Goal: Obtain resource: Download file/media

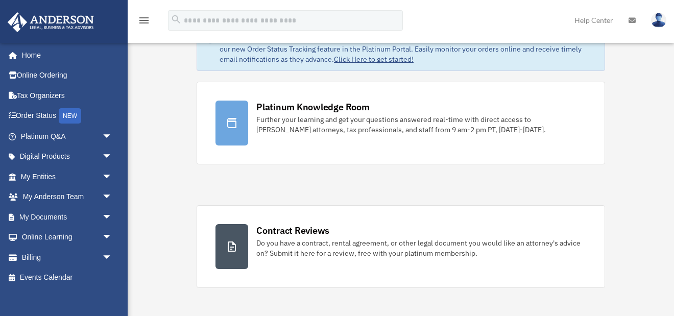
scroll to position [57, 0]
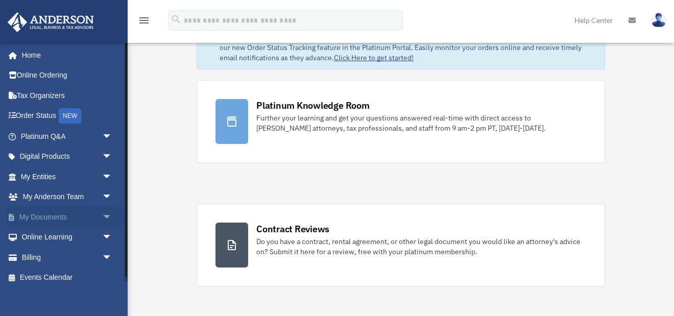
click at [59, 215] on link "My Documents arrow_drop_down" at bounding box center [67, 217] width 121 height 20
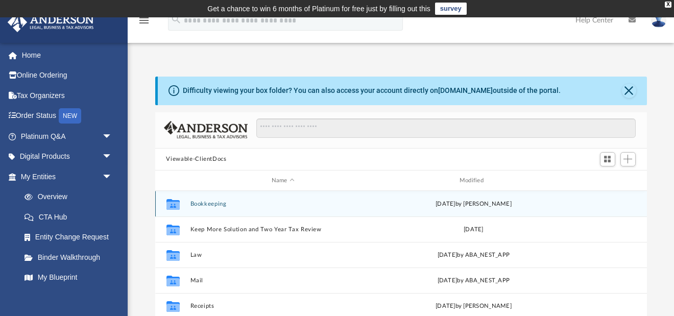
scroll to position [1, 1]
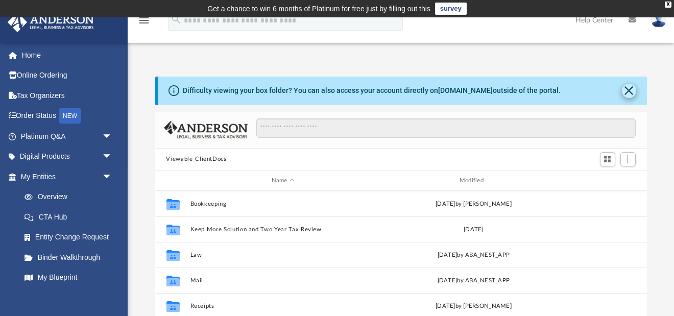
click at [628, 89] on button "Close" at bounding box center [629, 91] width 14 height 14
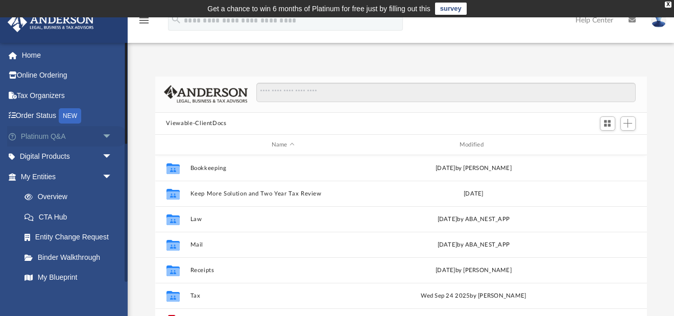
click at [59, 134] on link "Platinum Q&A arrow_drop_down" at bounding box center [67, 136] width 121 height 20
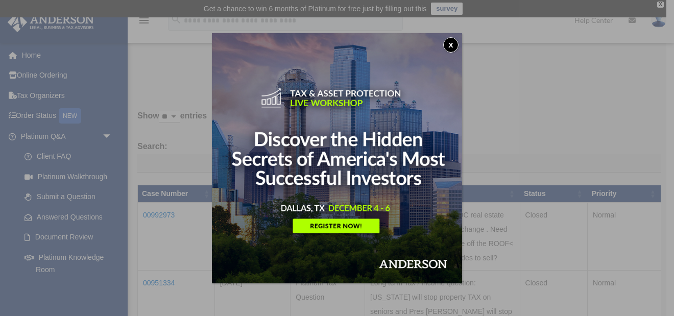
click at [450, 42] on button "x" at bounding box center [450, 44] width 15 height 15
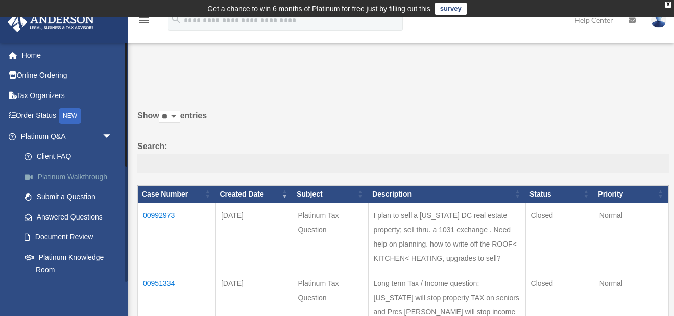
click at [86, 174] on link "Platinum Walkthrough" at bounding box center [70, 177] width 113 height 20
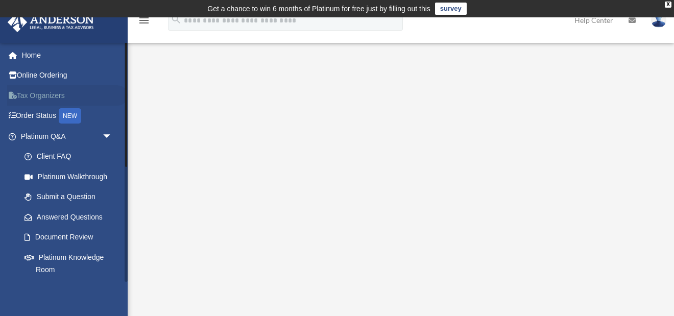
click at [52, 96] on link "Tax Organizers" at bounding box center [67, 95] width 121 height 20
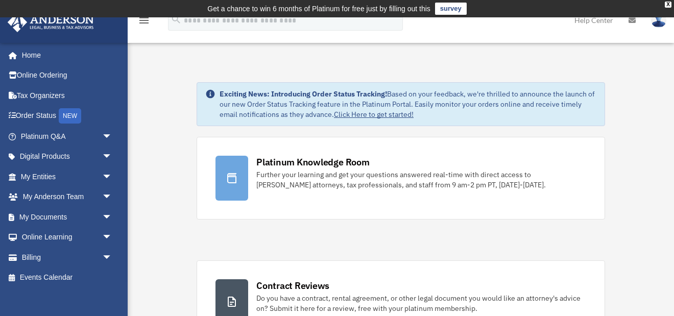
click at [374, 114] on link "Click Here to get started!" at bounding box center [374, 114] width 80 height 9
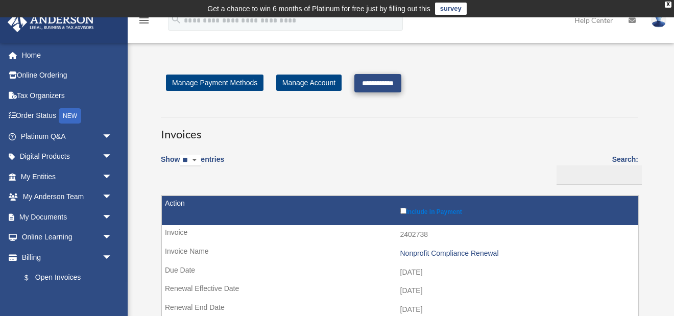
click at [384, 82] on input "**********" at bounding box center [378, 83] width 47 height 18
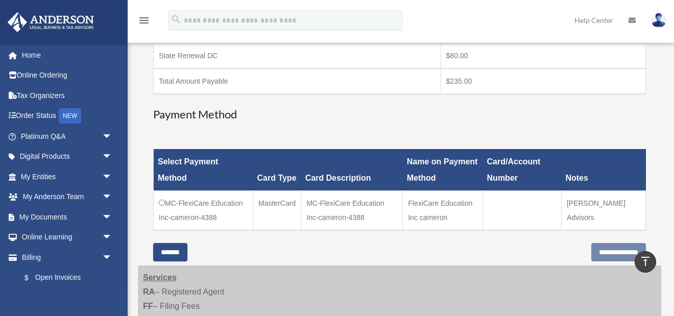
scroll to position [232, 0]
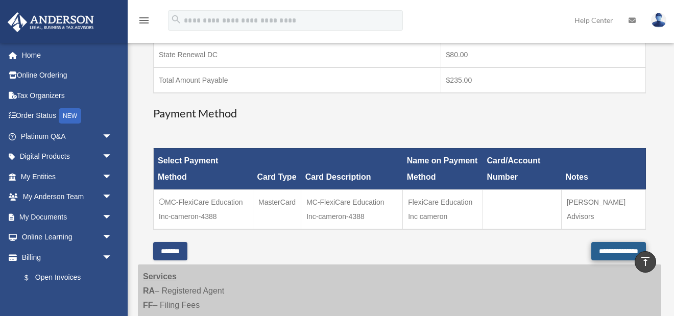
click at [592, 249] on input "**********" at bounding box center [619, 251] width 55 height 18
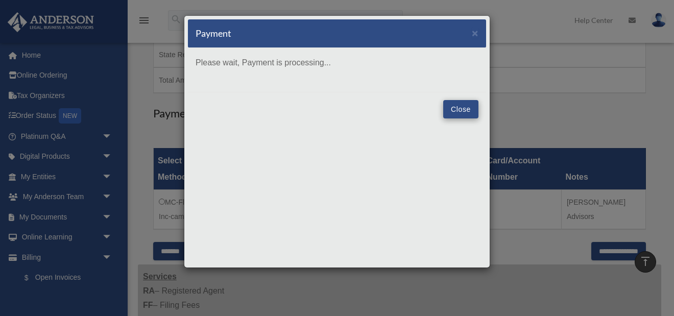
click at [458, 109] on button "Close" at bounding box center [460, 109] width 35 height 18
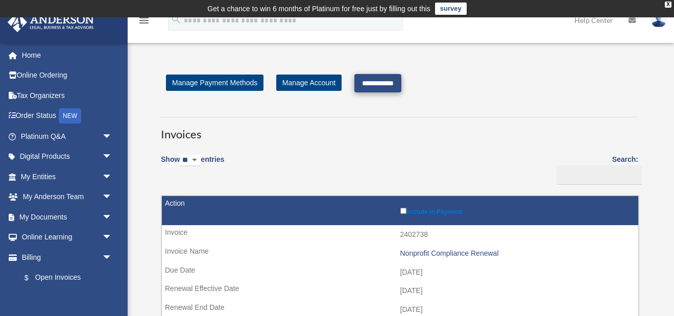
click at [380, 81] on input "**********" at bounding box center [378, 83] width 47 height 18
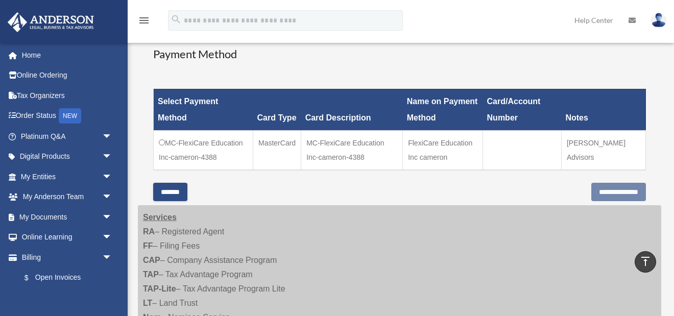
scroll to position [267, 0]
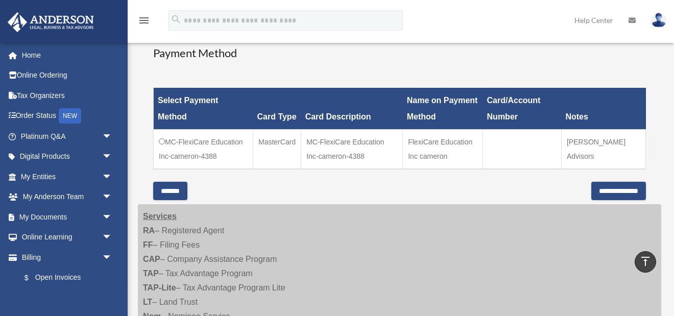
click at [604, 191] on input "**********" at bounding box center [619, 191] width 55 height 18
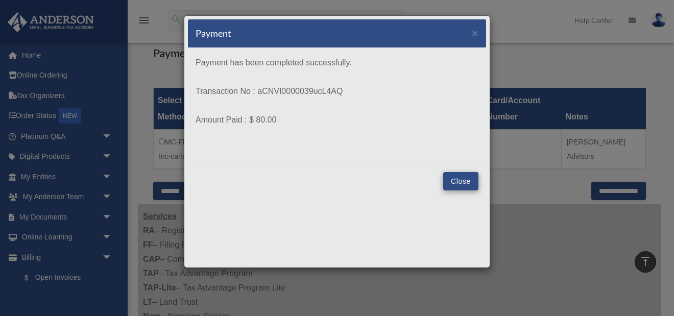
click at [462, 185] on button "Close" at bounding box center [460, 181] width 35 height 18
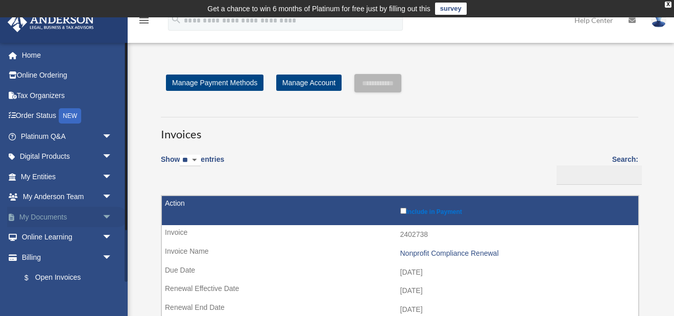
click at [106, 215] on span "arrow_drop_down" at bounding box center [112, 217] width 20 height 21
click at [43, 235] on link "Box" at bounding box center [70, 237] width 113 height 20
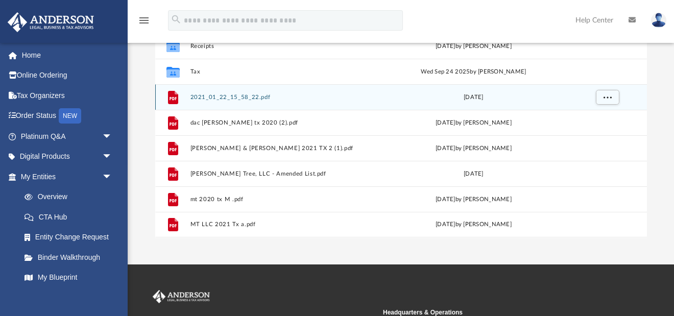
scroll to position [167, 0]
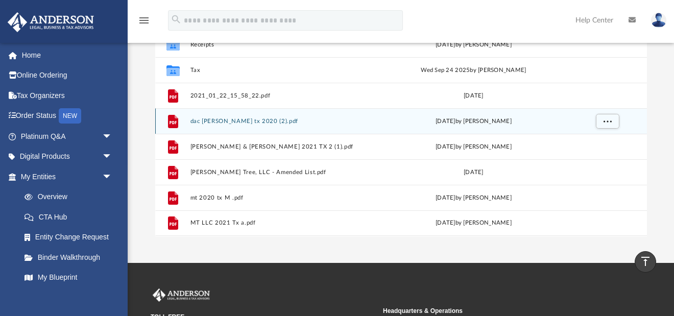
click at [235, 119] on button "dac lisa tx 2020 (2).pdf" at bounding box center [283, 121] width 186 height 7
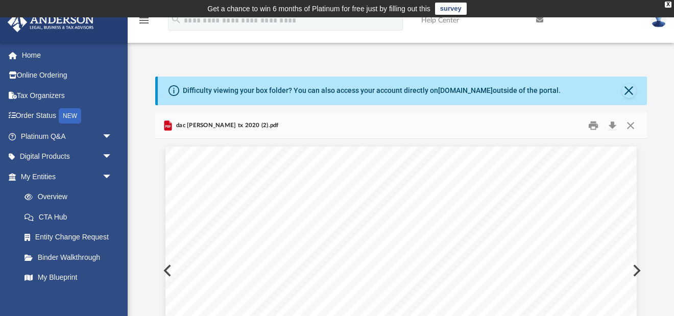
scroll to position [0, 0]
click at [628, 88] on button "Close" at bounding box center [629, 91] width 14 height 14
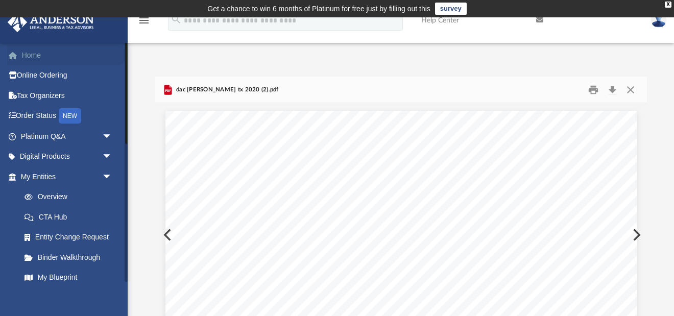
click at [33, 54] on link "Home" at bounding box center [67, 55] width 121 height 20
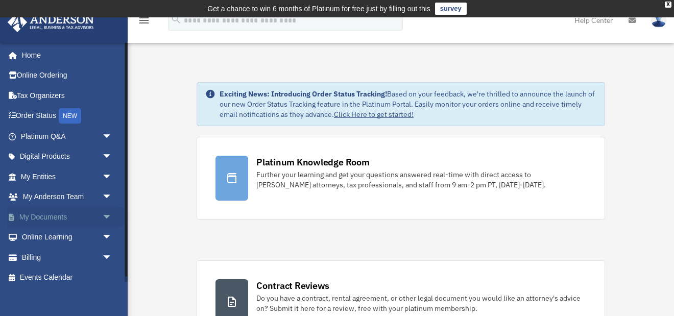
click at [109, 216] on span "arrow_drop_down" at bounding box center [112, 217] width 20 height 21
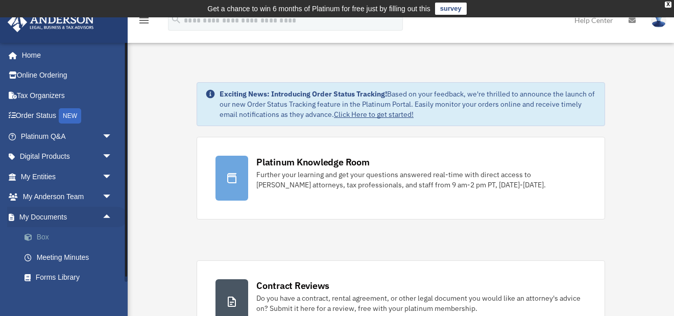
click at [84, 233] on link "Box" at bounding box center [70, 237] width 113 height 20
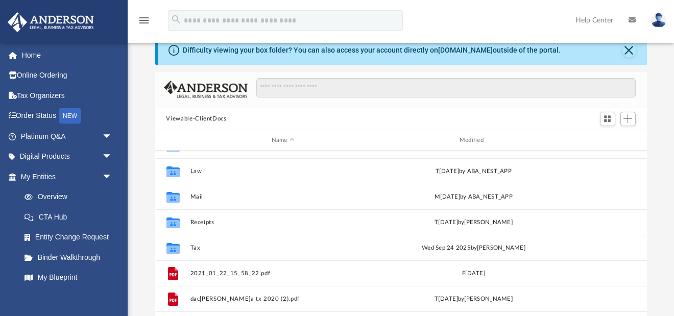
scroll to position [48, 0]
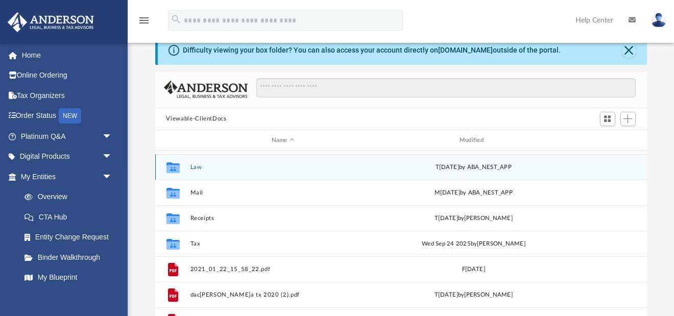
click at [195, 167] on button "Law" at bounding box center [283, 167] width 186 height 7
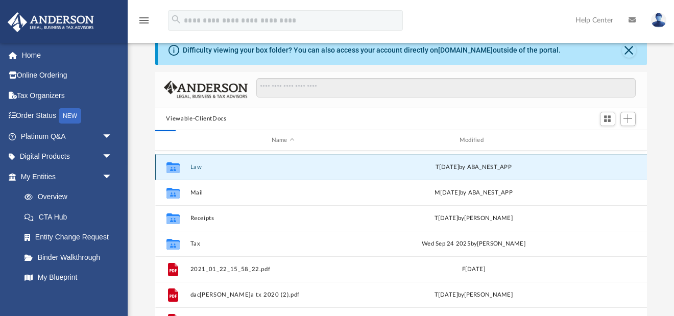
scroll to position [0, 0]
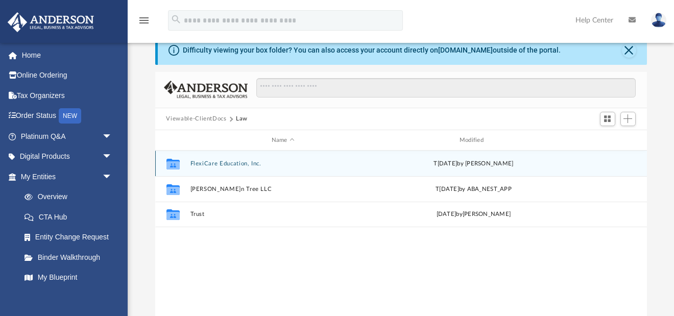
click at [230, 163] on button "FlexiCare Education, Inc." at bounding box center [283, 163] width 186 height 7
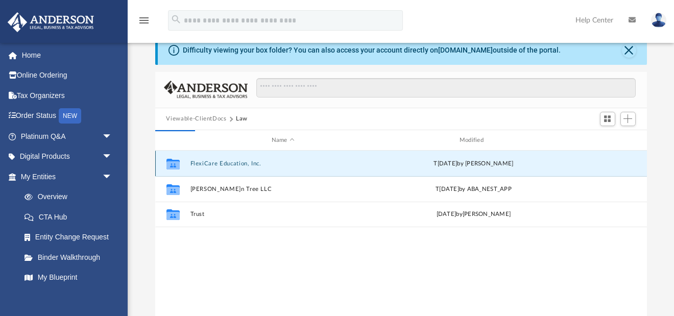
click at [230, 163] on button "FlexiCare Education, Inc." at bounding box center [283, 163] width 186 height 7
click at [229, 163] on button "FlexiCare Education, Inc." at bounding box center [283, 163] width 186 height 7
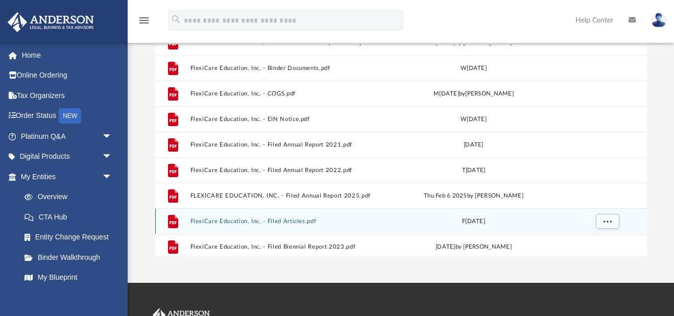
scroll to position [12, 0]
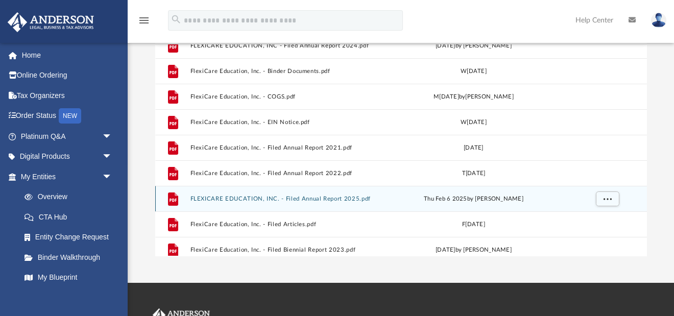
click at [329, 198] on button "FLEXICARE EDUCATION, INC. - Filed Annual Report 2025.pdf" at bounding box center [283, 199] width 186 height 7
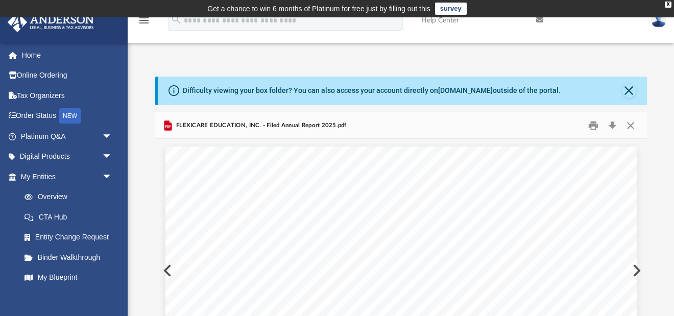
scroll to position [0, 0]
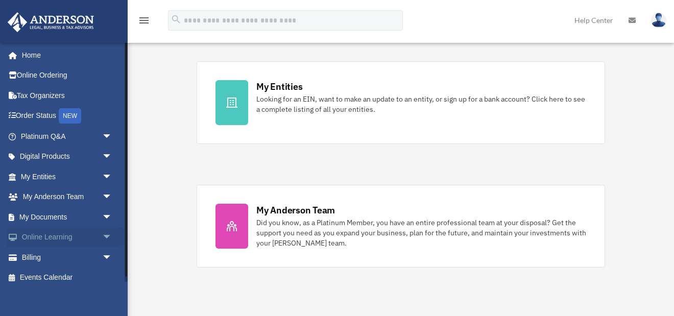
scroll to position [324, 0]
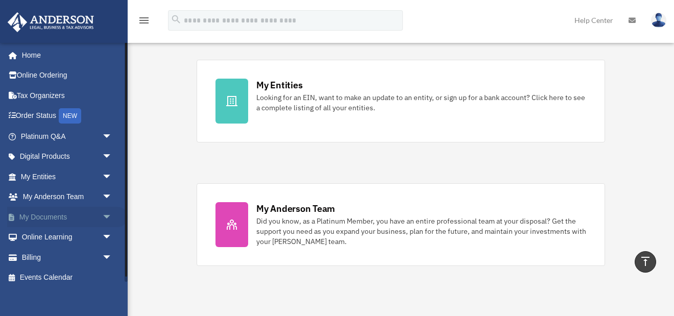
click at [106, 215] on span "arrow_drop_down" at bounding box center [112, 217] width 20 height 21
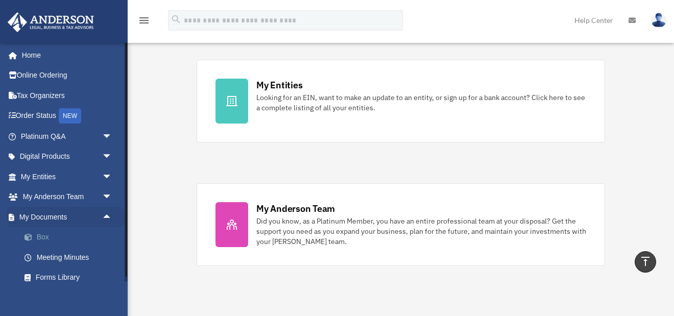
click at [41, 233] on link "Box" at bounding box center [70, 237] width 113 height 20
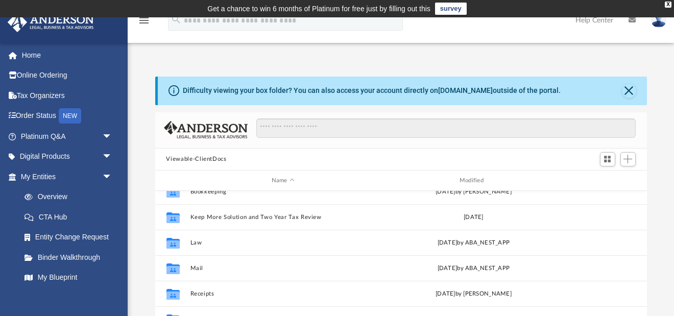
scroll to position [13, 0]
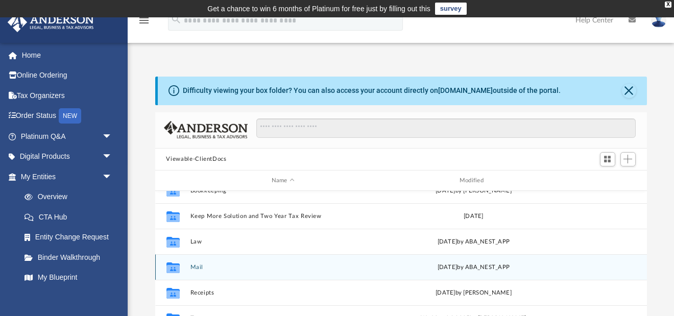
click at [196, 265] on button "Mail" at bounding box center [283, 267] width 186 height 7
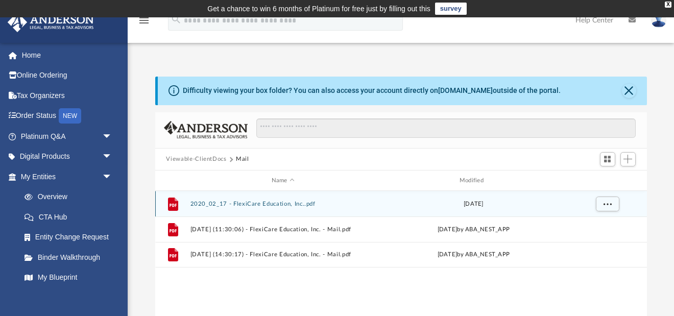
scroll to position [0, 0]
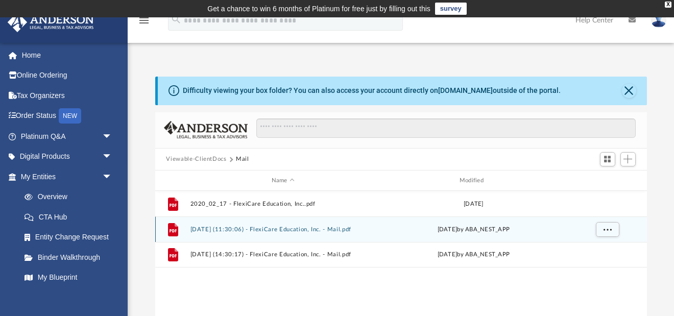
click at [303, 228] on button "[DATE] (11:30:06) - FlexiCare Education, Inc. - Mail.pdf" at bounding box center [283, 229] width 186 height 7
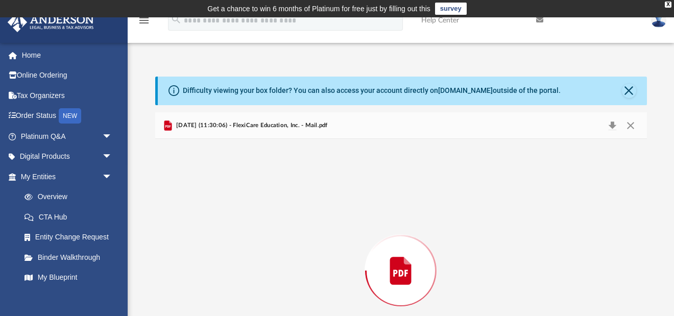
scroll to position [87, 0]
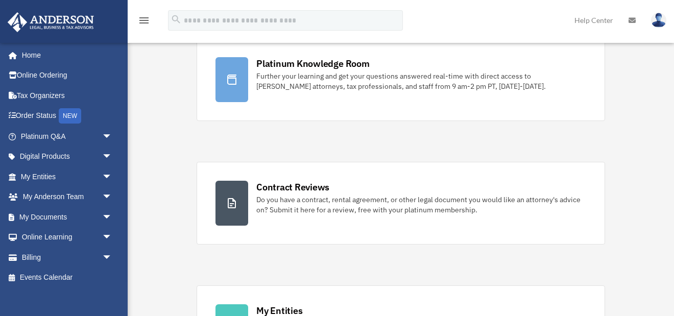
scroll to position [82, 0]
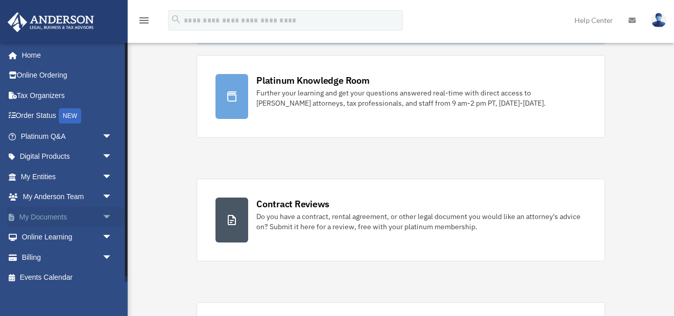
click at [107, 214] on span "arrow_drop_down" at bounding box center [112, 217] width 20 height 21
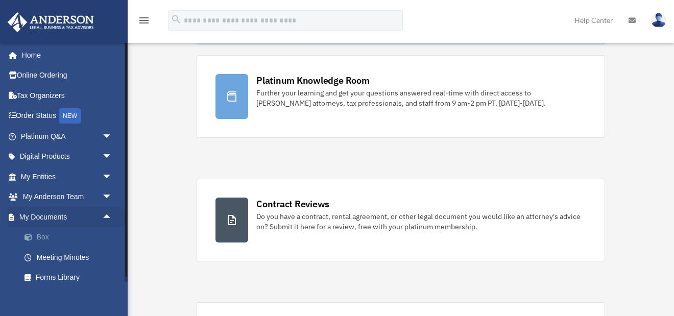
click at [39, 235] on link "Box" at bounding box center [70, 237] width 113 height 20
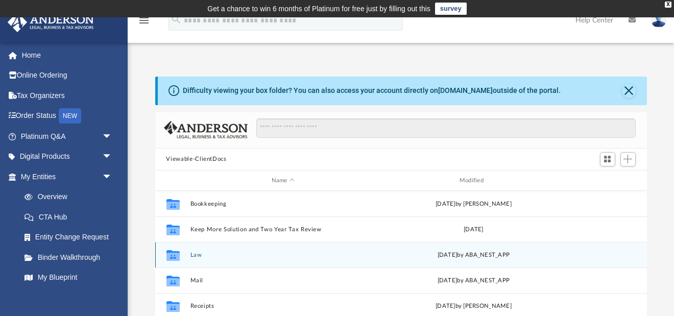
click at [196, 254] on button "Law" at bounding box center [283, 255] width 186 height 7
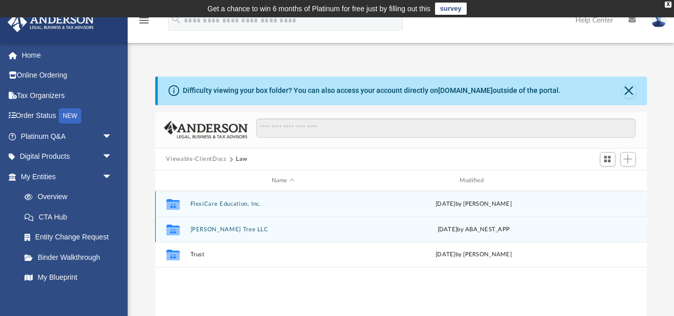
scroll to position [0, 1]
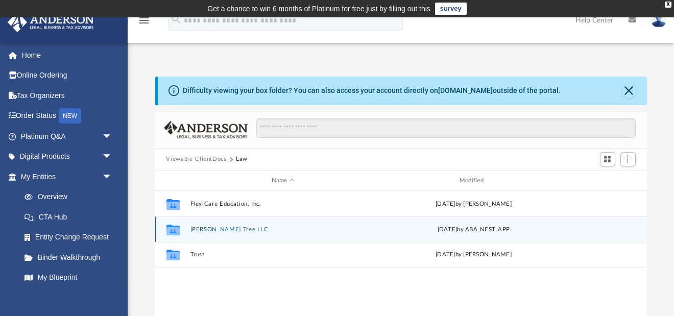
click at [215, 228] on button "[PERSON_NAME] Tree LLC" at bounding box center [283, 229] width 186 height 7
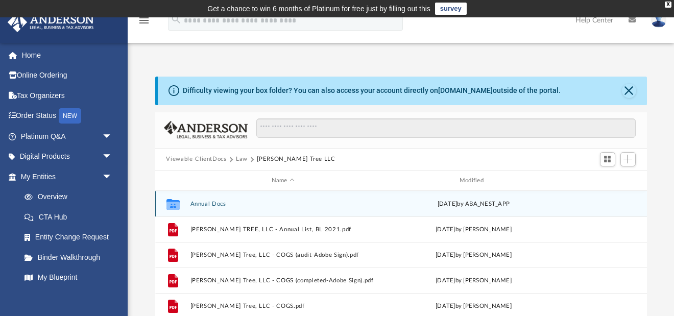
scroll to position [0, 0]
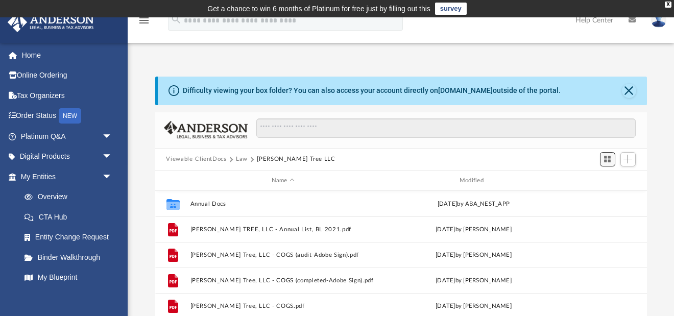
click at [606, 160] on span "Switch to Grid View" at bounding box center [607, 159] width 9 height 9
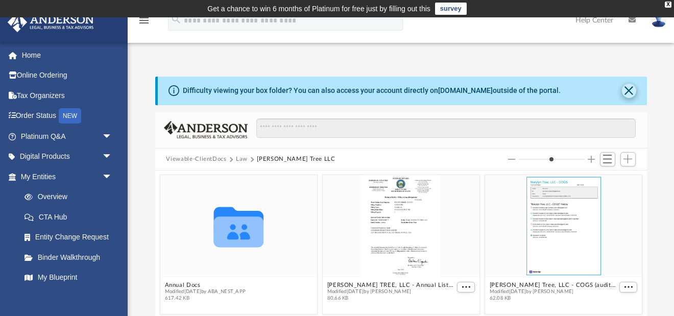
click at [629, 88] on button "Close" at bounding box center [629, 91] width 14 height 14
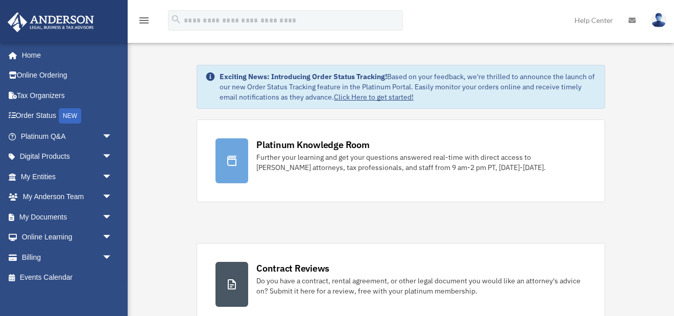
scroll to position [82, 0]
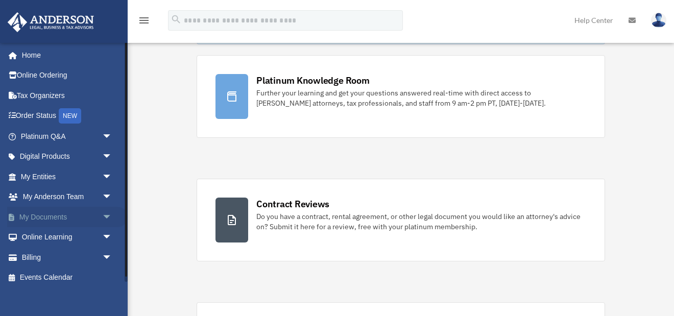
click at [107, 216] on span "arrow_drop_down" at bounding box center [112, 217] width 20 height 21
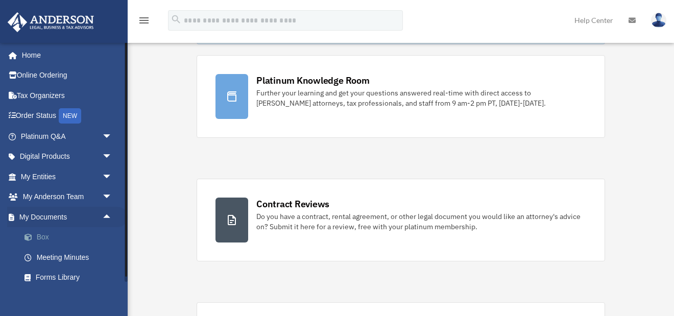
click at [44, 231] on link "Box" at bounding box center [70, 237] width 113 height 20
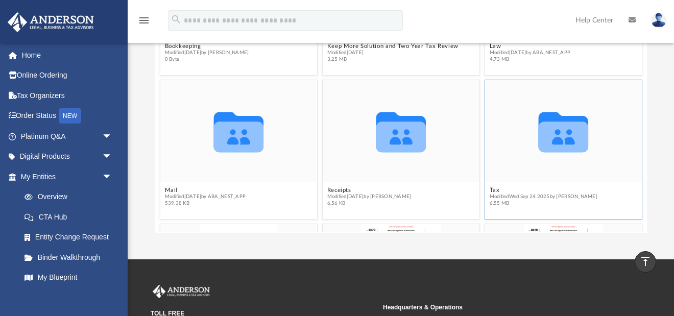
scroll to position [170, 0]
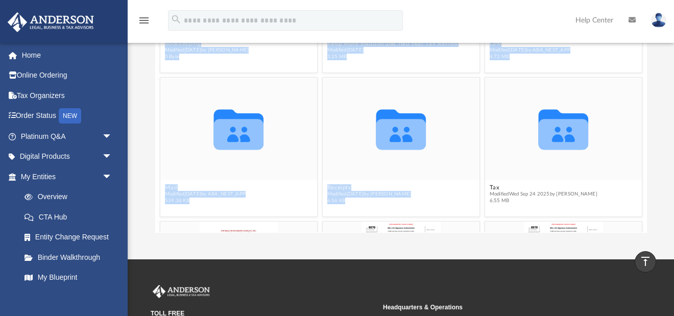
click at [566, 137] on div "Collaborated Folder Bookkeeping Modified Thu Jan 25 2018 by Christian Abraham 0…" at bounding box center [401, 117] width 492 height 232
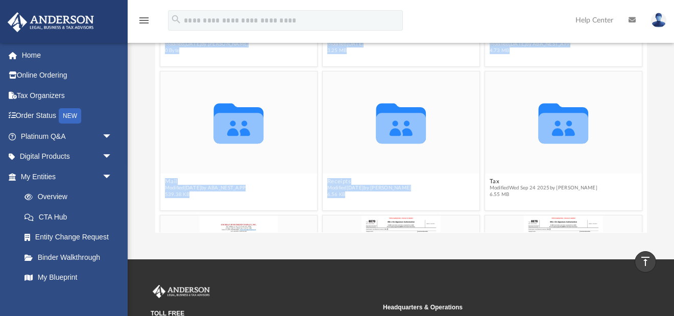
scroll to position [76, 0]
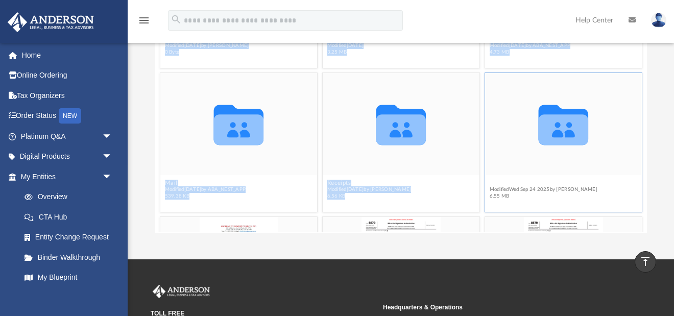
click at [548, 183] on button "Tax" at bounding box center [543, 183] width 108 height 7
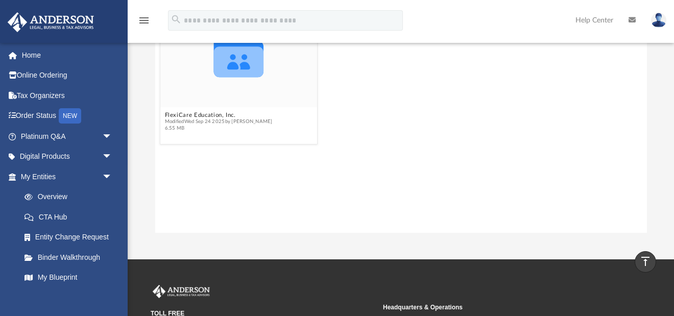
click at [340, 146] on div "Collaborated Folder FlexiCare Education, Inc. Modified Wed Sep 24 2025 by Jasmi…" at bounding box center [400, 75] width 487 height 145
click at [224, 115] on button "FlexiCare Education, Inc." at bounding box center [219, 115] width 108 height 7
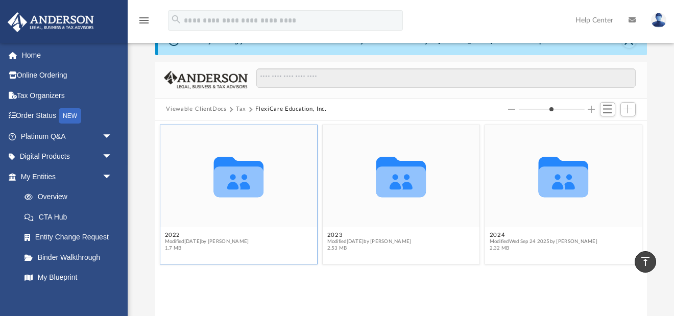
scroll to position [46, 0]
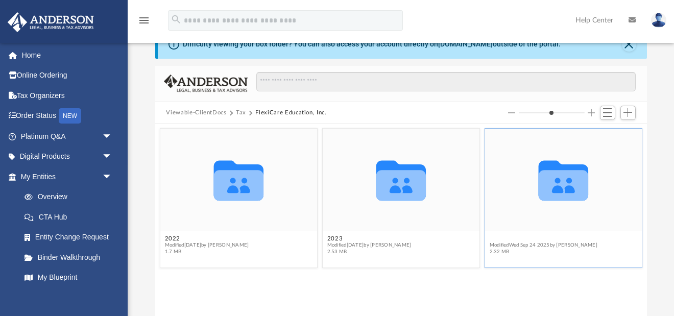
click at [510, 241] on button "2024" at bounding box center [543, 239] width 108 height 7
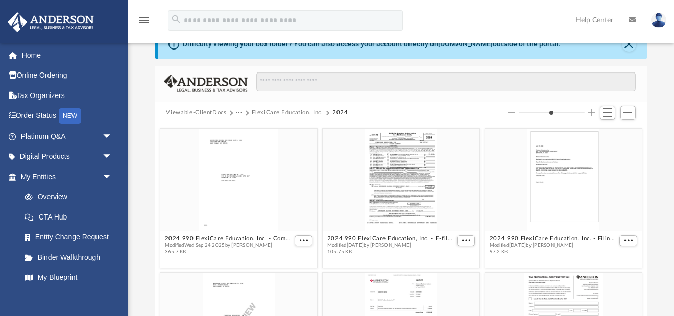
click at [510, 241] on button "2024 990 FlexiCare Education, Inc. - Filing Instructions.pdf" at bounding box center [553, 239] width 128 height 7
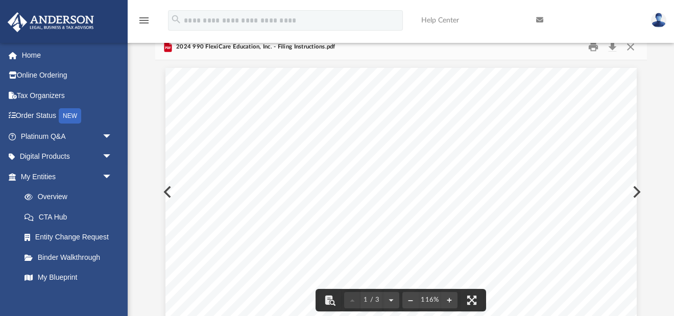
scroll to position [0, 0]
click at [630, 45] on button "Close" at bounding box center [631, 47] width 18 height 16
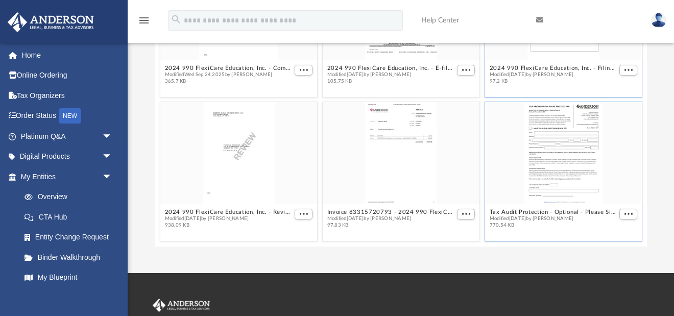
scroll to position [157, 0]
click at [252, 171] on div "grid" at bounding box center [238, 153] width 157 height 102
click at [225, 212] on button "2024 990 FlexiCare Education, Inc. - Review Copy.pdf" at bounding box center [229, 211] width 128 height 7
type input "*"
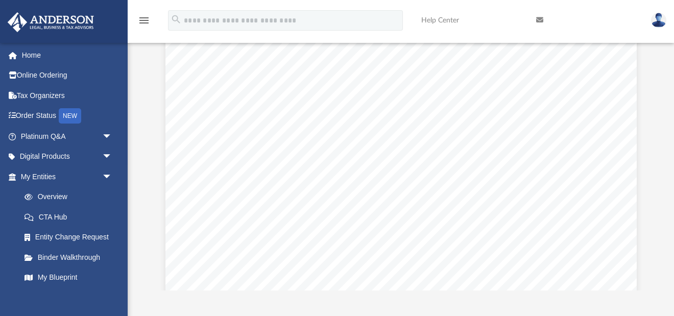
scroll to position [3734, 0]
click at [540, 19] on icon at bounding box center [539, 19] width 7 height 7
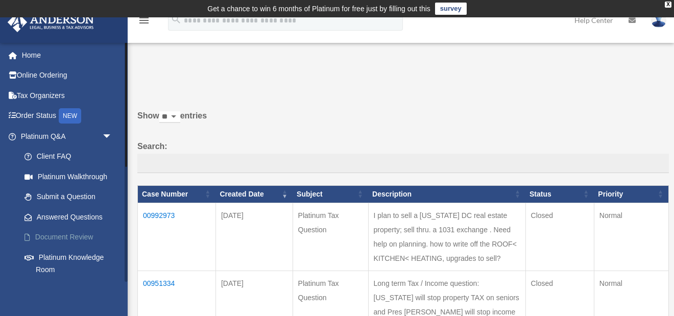
click at [84, 234] on link "Document Review" at bounding box center [70, 237] width 113 height 20
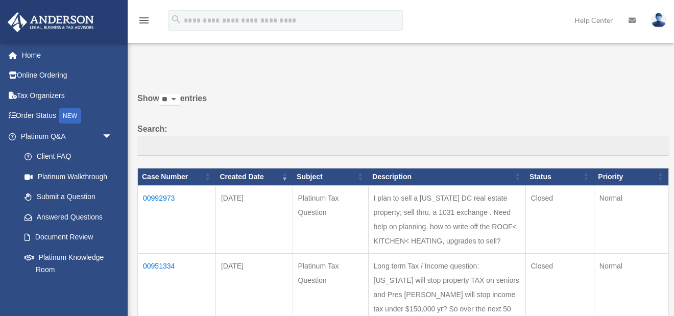
scroll to position [86, 0]
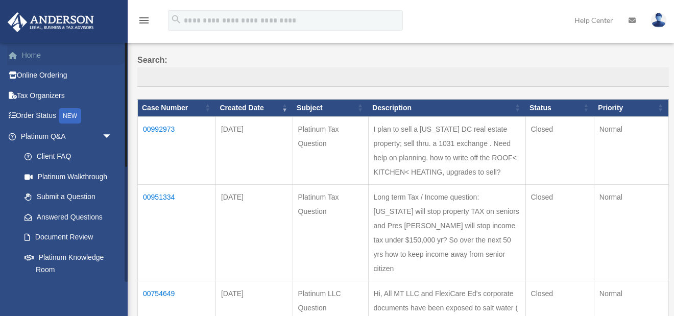
click at [30, 55] on link "Home" at bounding box center [67, 55] width 121 height 20
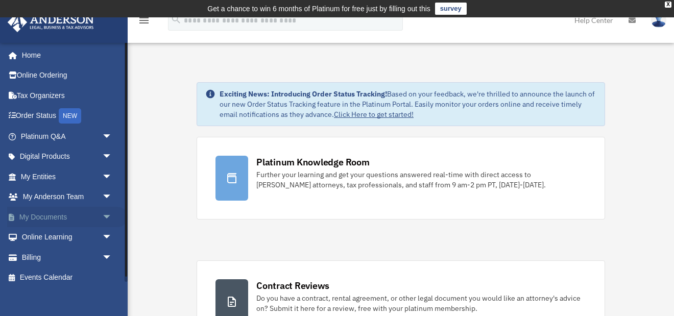
click at [107, 215] on span "arrow_drop_down" at bounding box center [112, 217] width 20 height 21
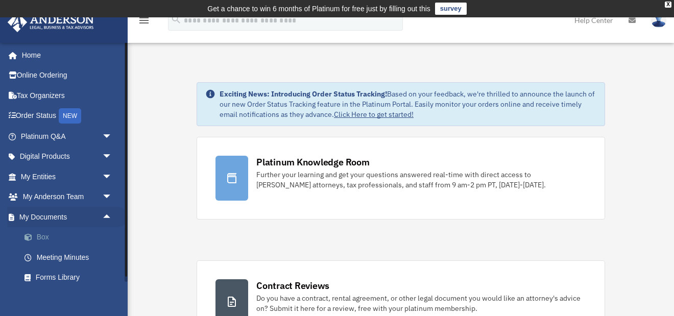
click at [41, 231] on link "Box" at bounding box center [70, 237] width 113 height 20
